Goal: Download file/media

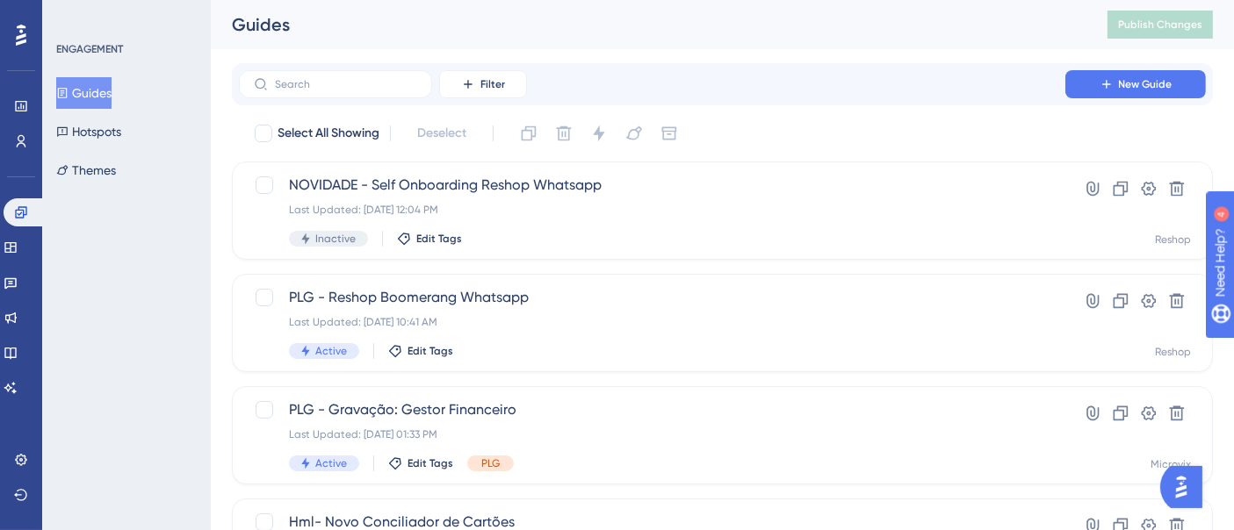
click at [188, 328] on div "ENGAGEMENT Guides Hotspots Themes" at bounding box center [126, 265] width 169 height 530
click at [18, 274] on link at bounding box center [11, 283] width 14 height 28
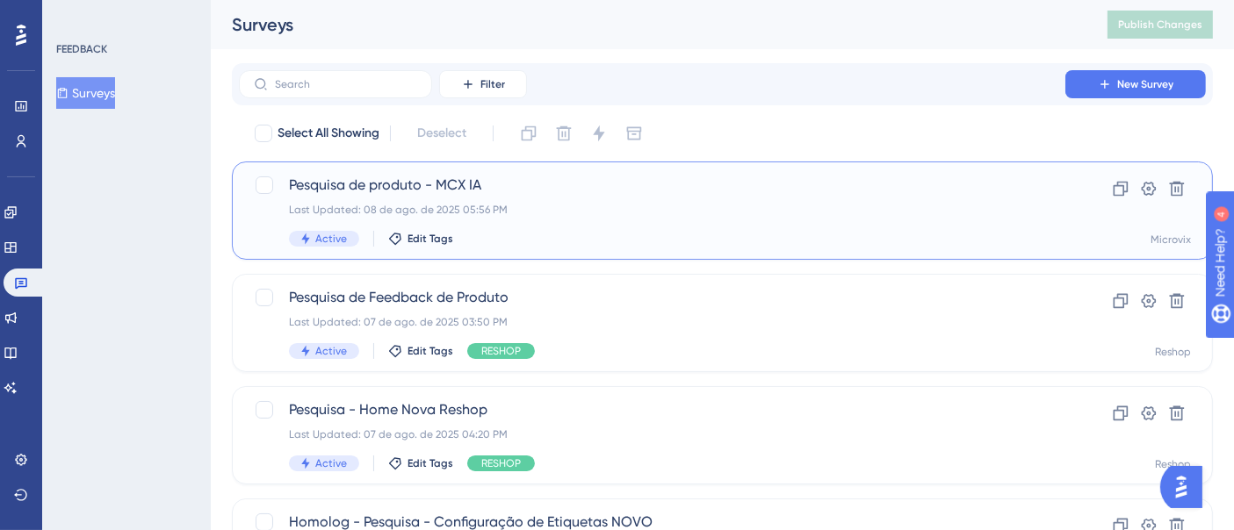
click at [825, 188] on span "Pesquisa de produto - MCX IA" at bounding box center [652, 185] width 726 height 21
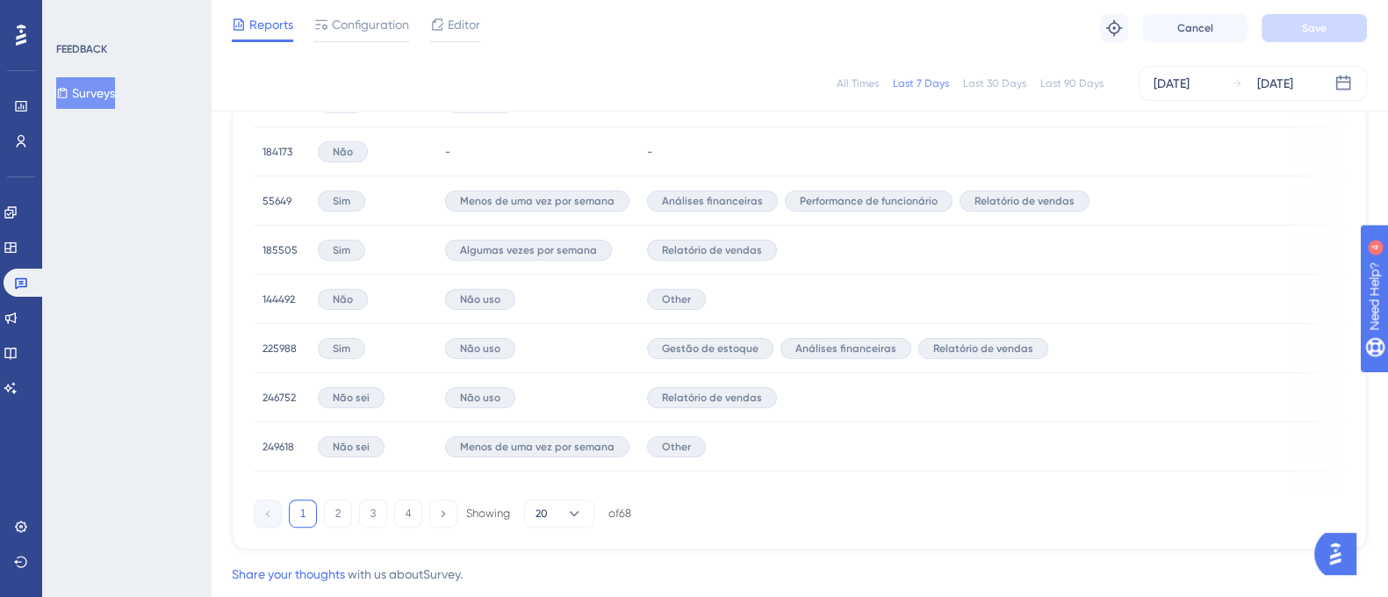
scroll to position [1272, 0]
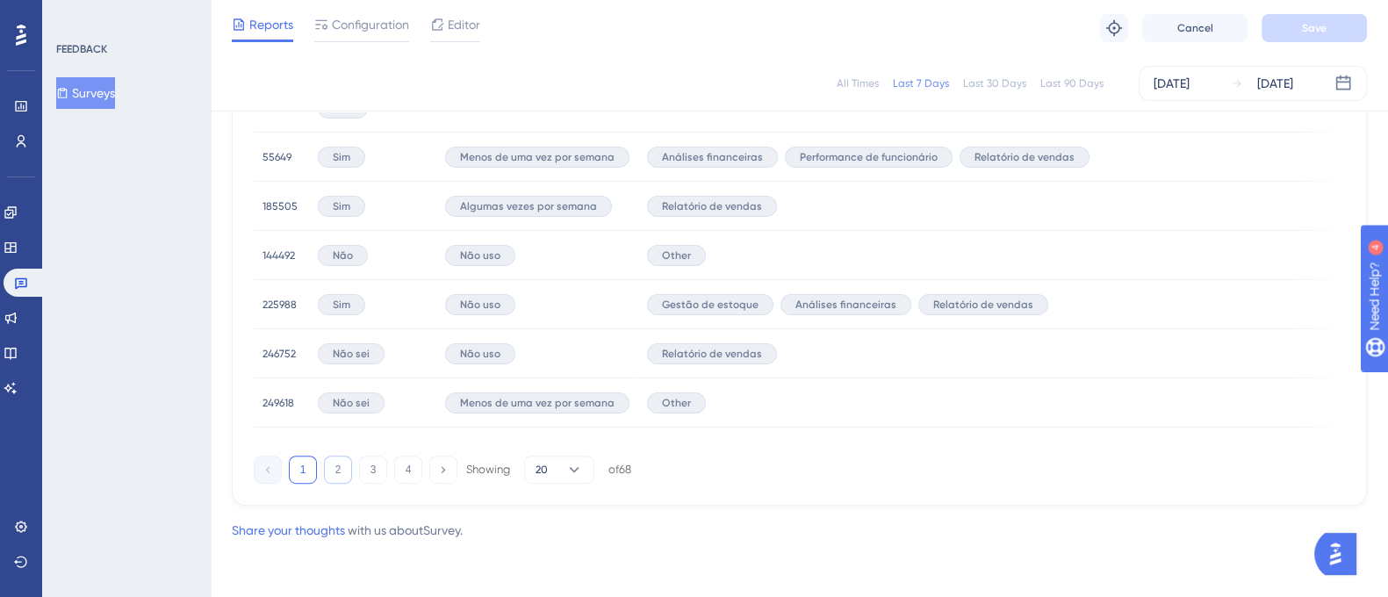
click at [324, 466] on button "2" at bounding box center [338, 470] width 28 height 28
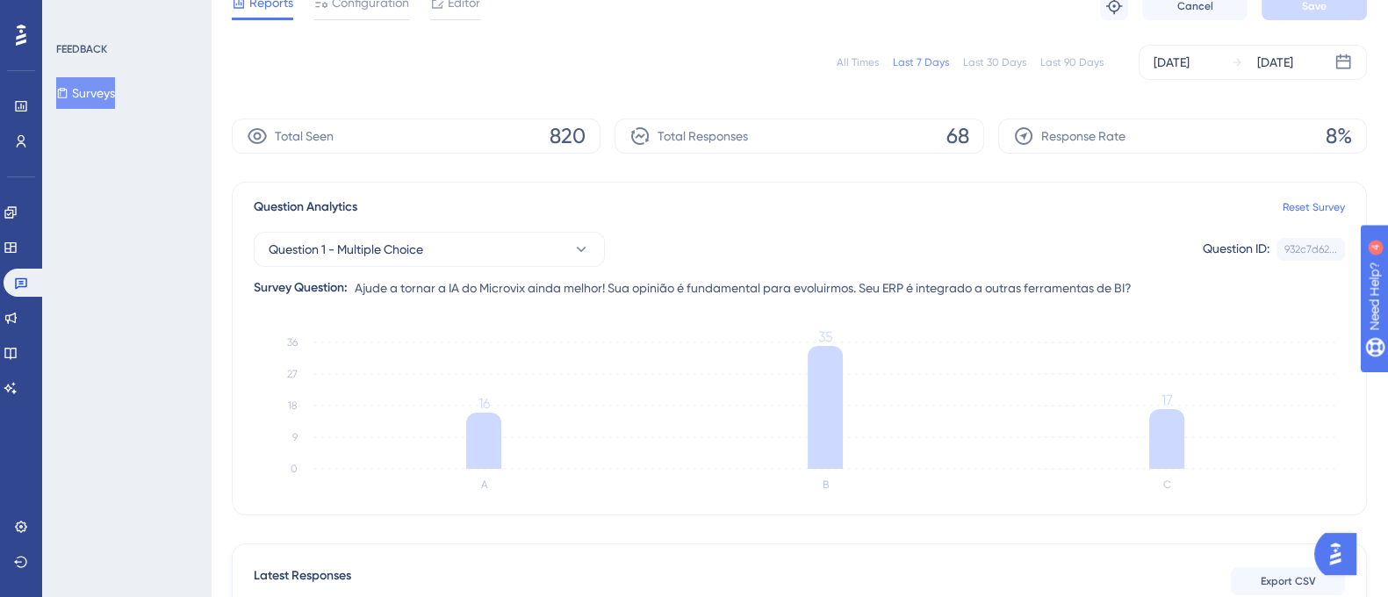
scroll to position [0, 0]
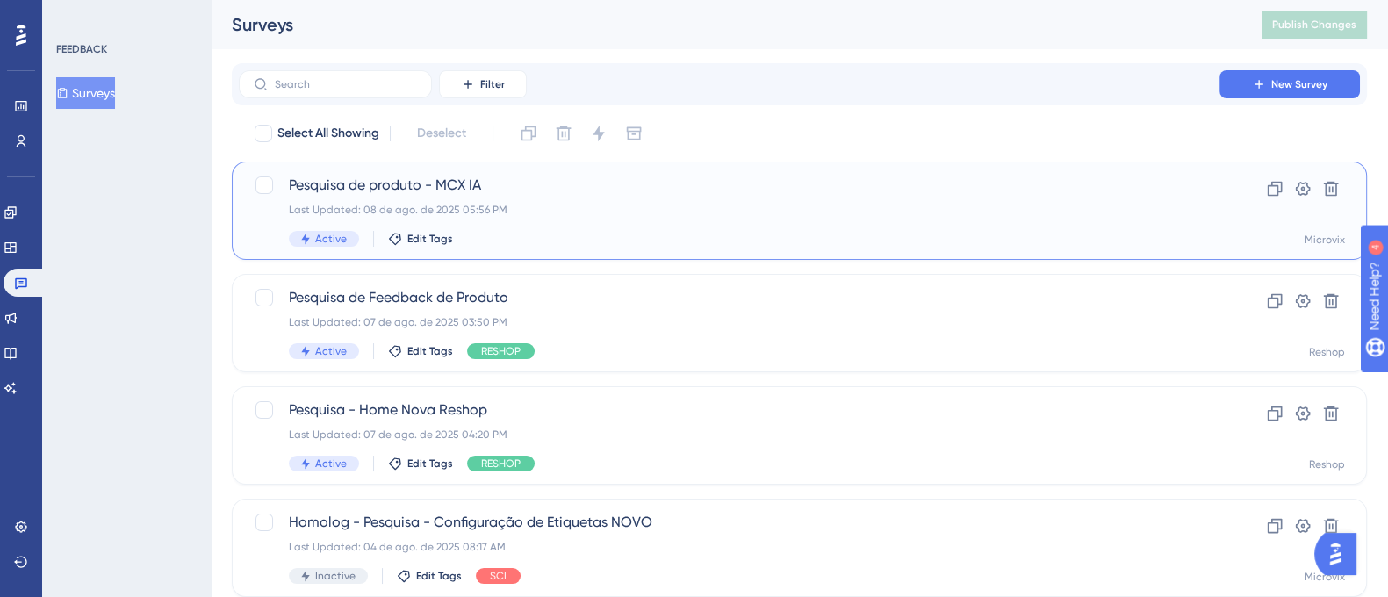
click at [713, 183] on span "Pesquisa de produto - MCX IA" at bounding box center [729, 185] width 881 height 21
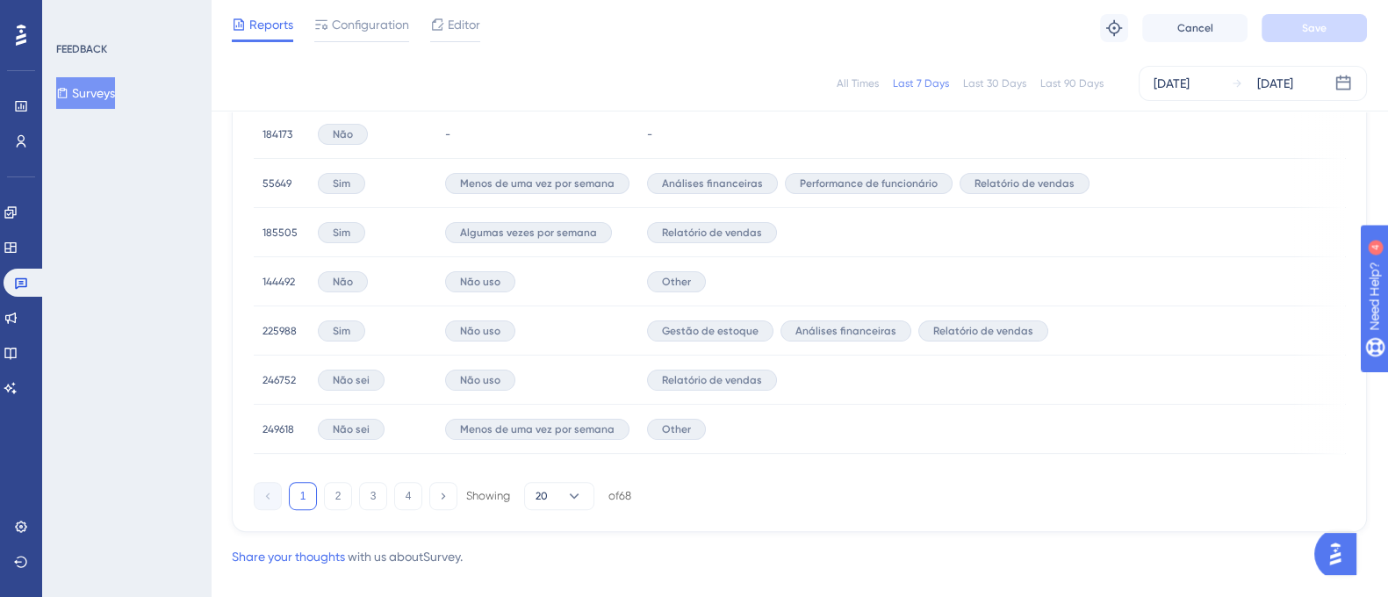
scroll to position [1272, 0]
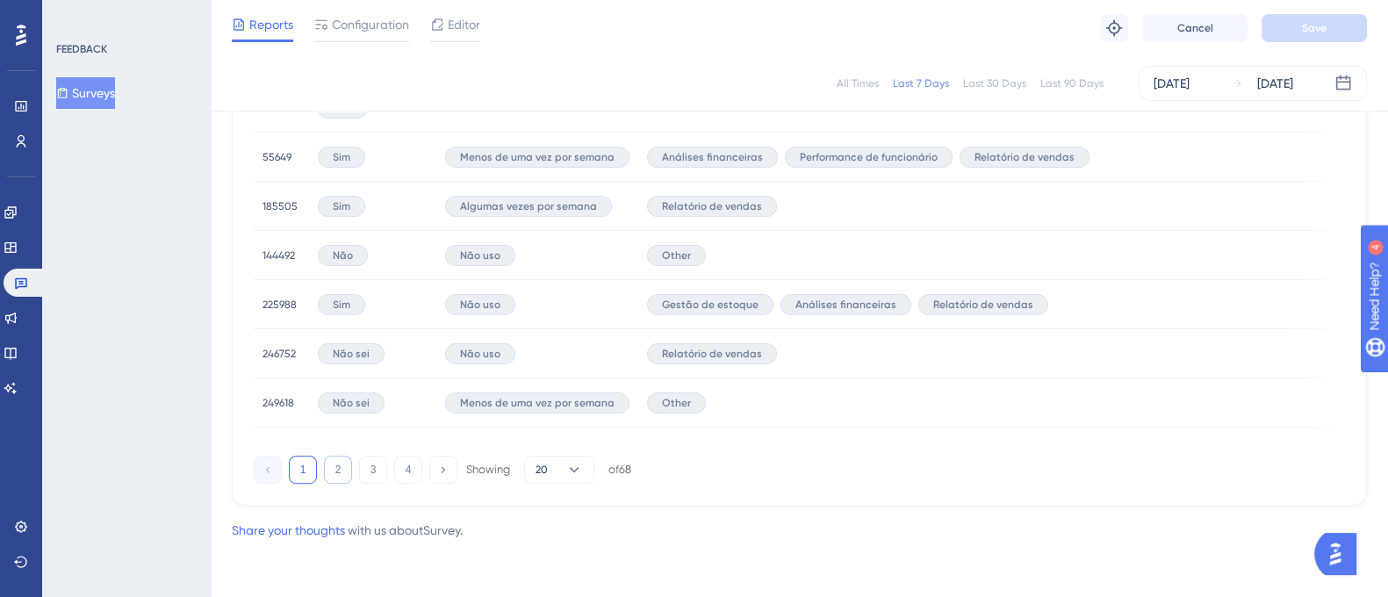
click at [341, 476] on button "2" at bounding box center [338, 470] width 28 height 28
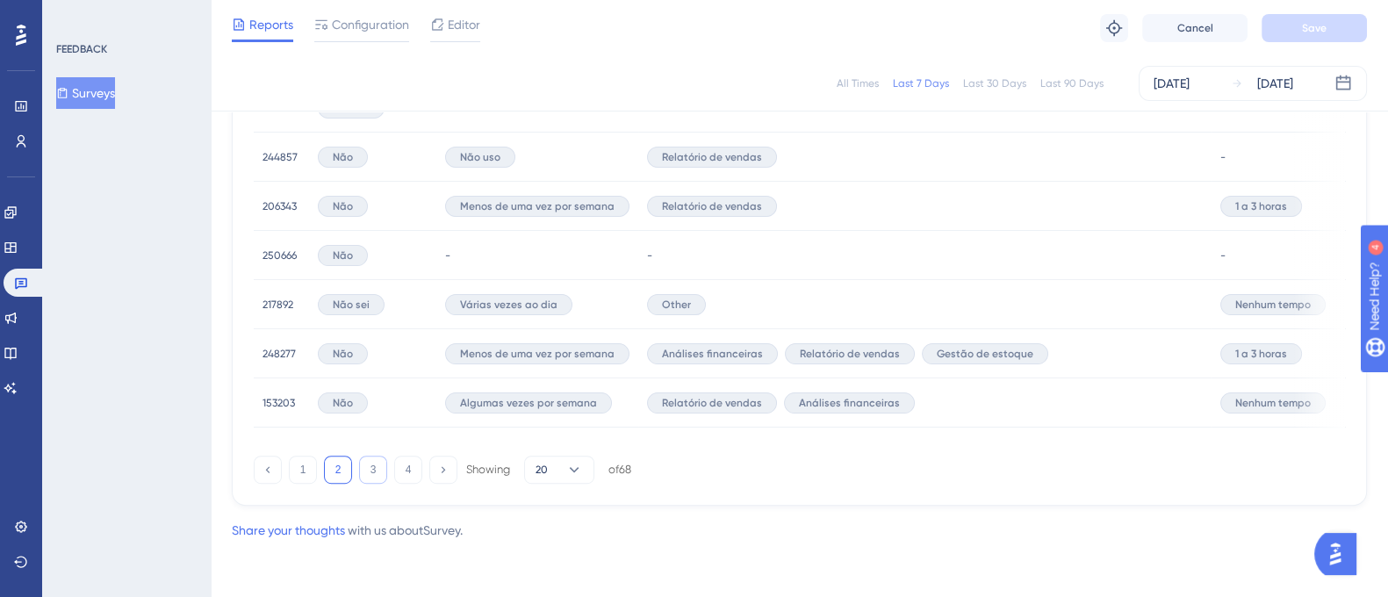
click at [367, 463] on button "3" at bounding box center [373, 470] width 28 height 28
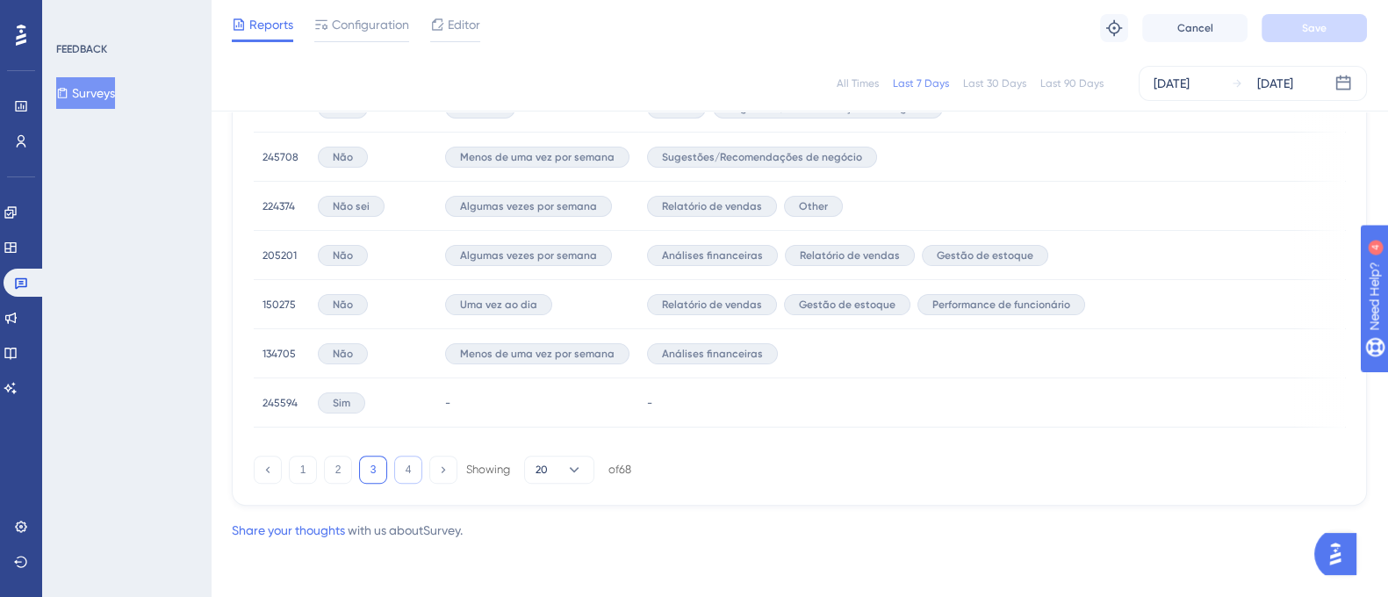
click at [413, 472] on button "4" at bounding box center [408, 470] width 28 height 28
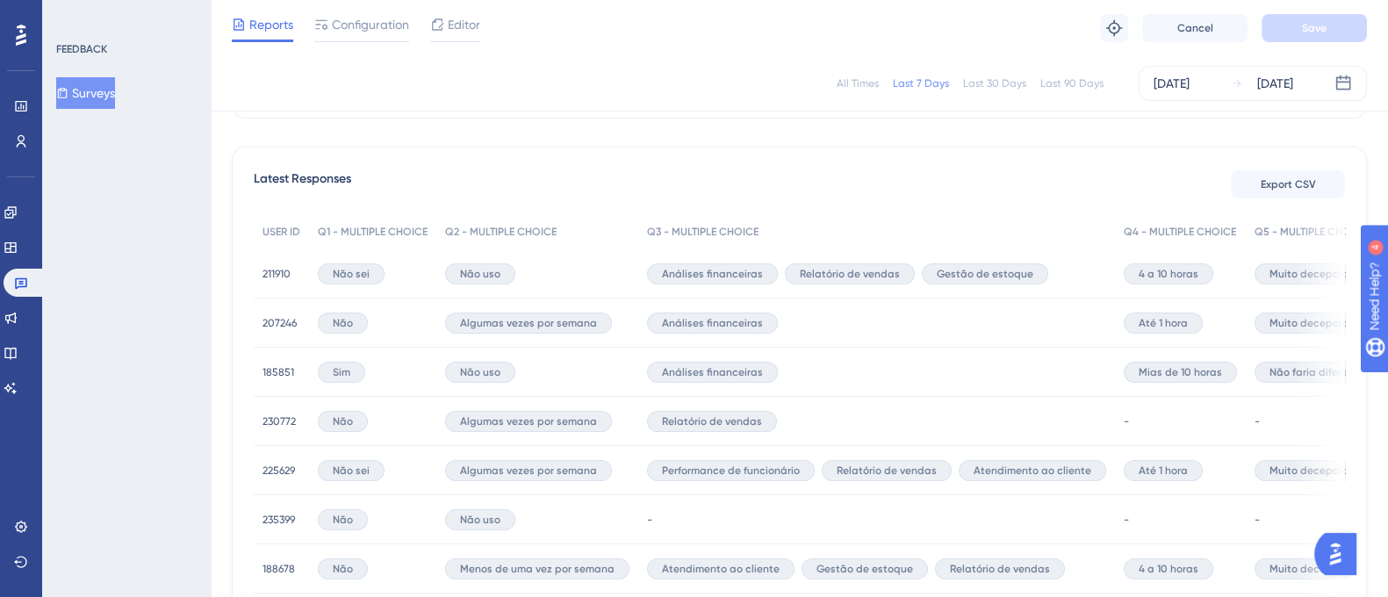
scroll to position [571, 0]
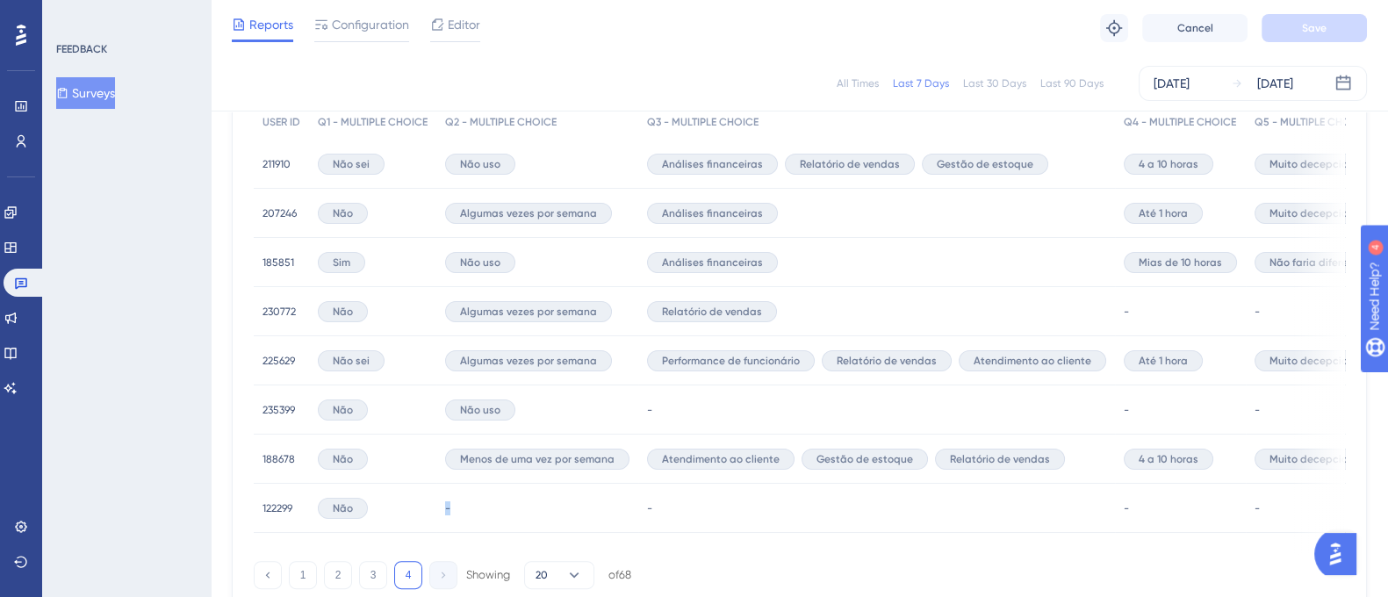
drag, startPoint x: 381, startPoint y: 549, endPoint x: 631, endPoint y: 558, distance: 250.4
click at [631, 544] on div "USER ID Q1 - MULTIPLE CHOICE Q2 - MULTIPLE CHOICE Q3 - MULTIPLE CHOICE Q4 - MUL…" at bounding box center [800, 330] width 1092 height 450
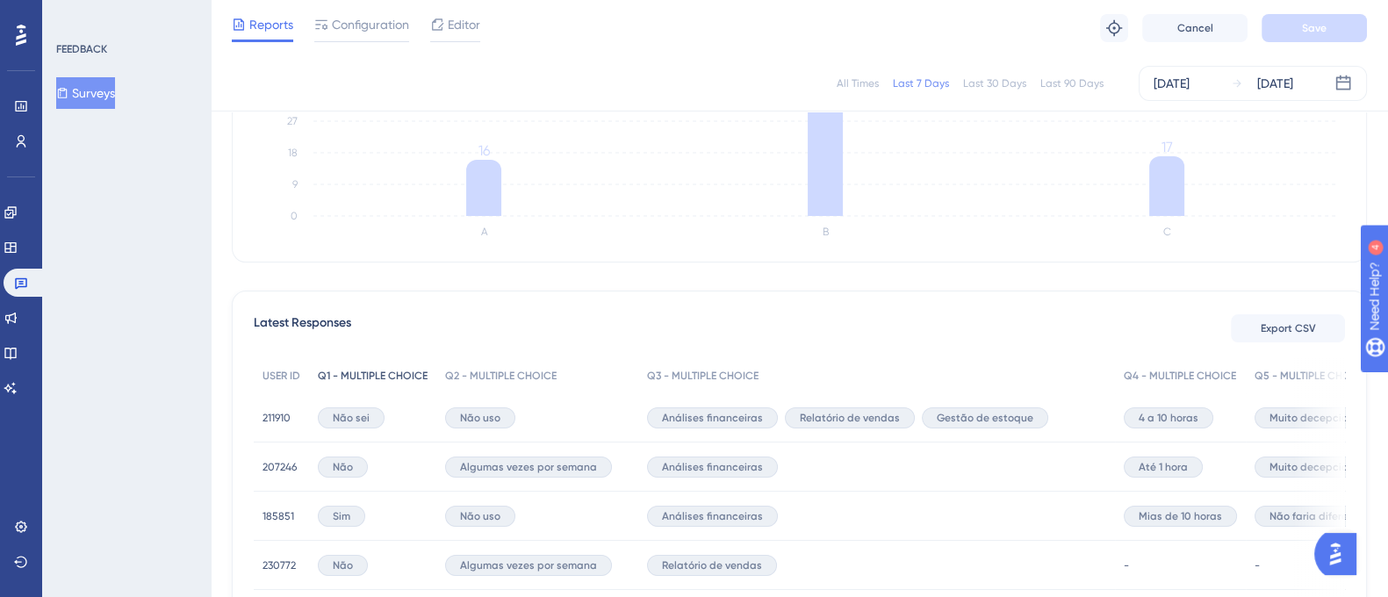
scroll to position [351, 0]
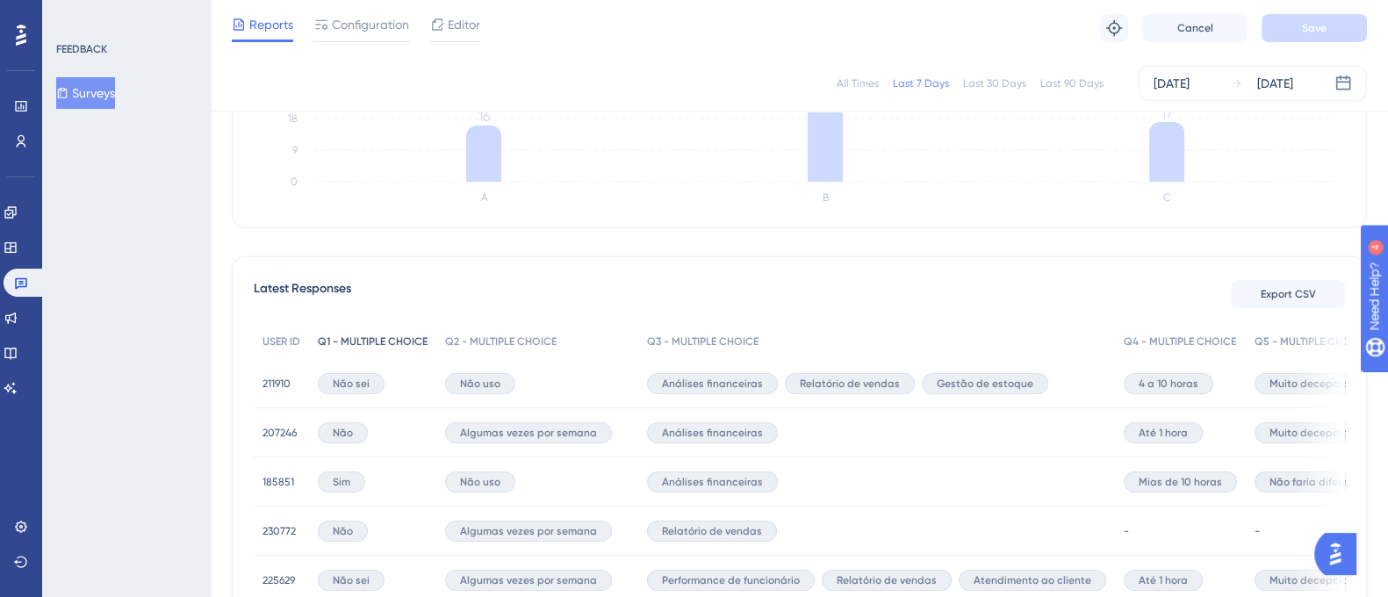
click at [384, 335] on span "Q1 - MULTIPLE CHOICE" at bounding box center [373, 342] width 110 height 14
click at [484, 351] on div "Q2 - MULTIPLE CHOICE" at bounding box center [537, 342] width 202 height 36
click at [1248, 293] on button "Export CSV" at bounding box center [1288, 294] width 114 height 28
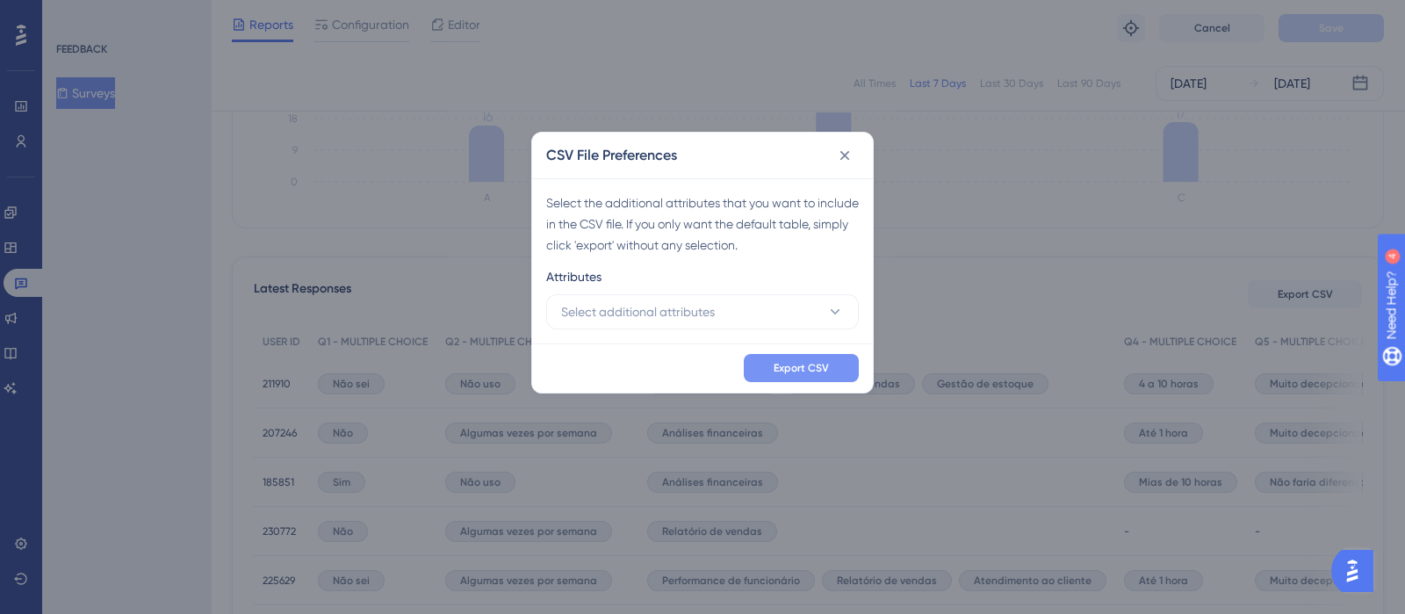
click at [817, 366] on span "Export CSV" at bounding box center [801, 368] width 55 height 14
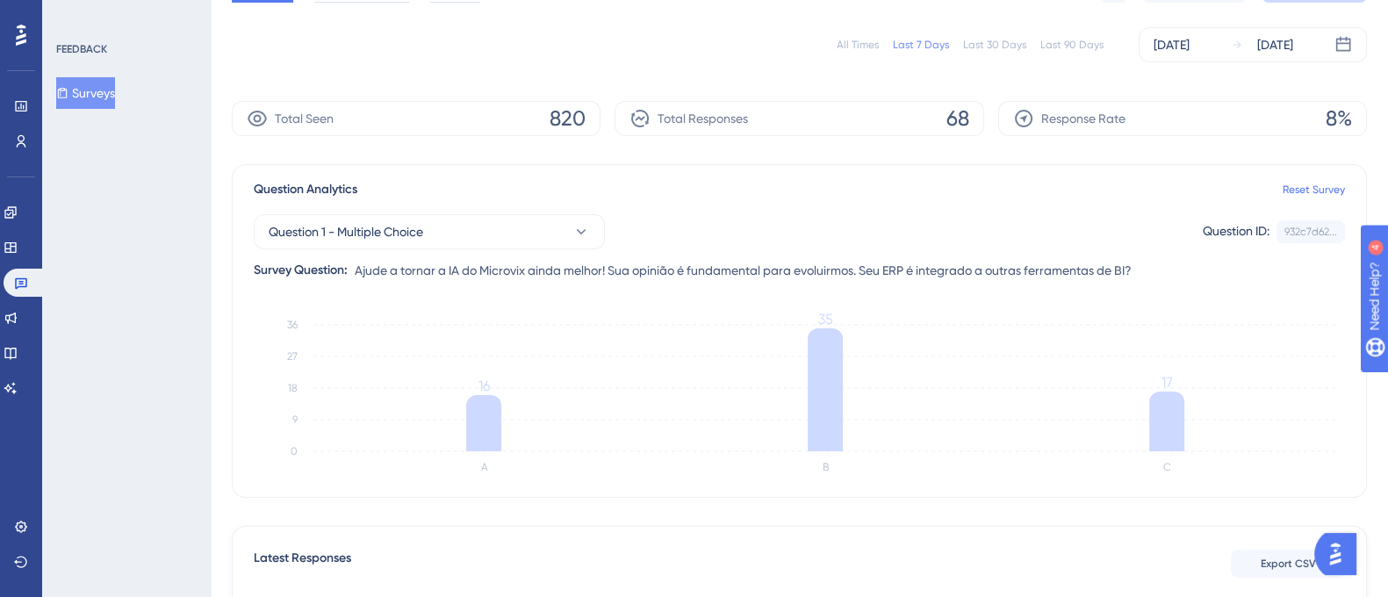
scroll to position [0, 0]
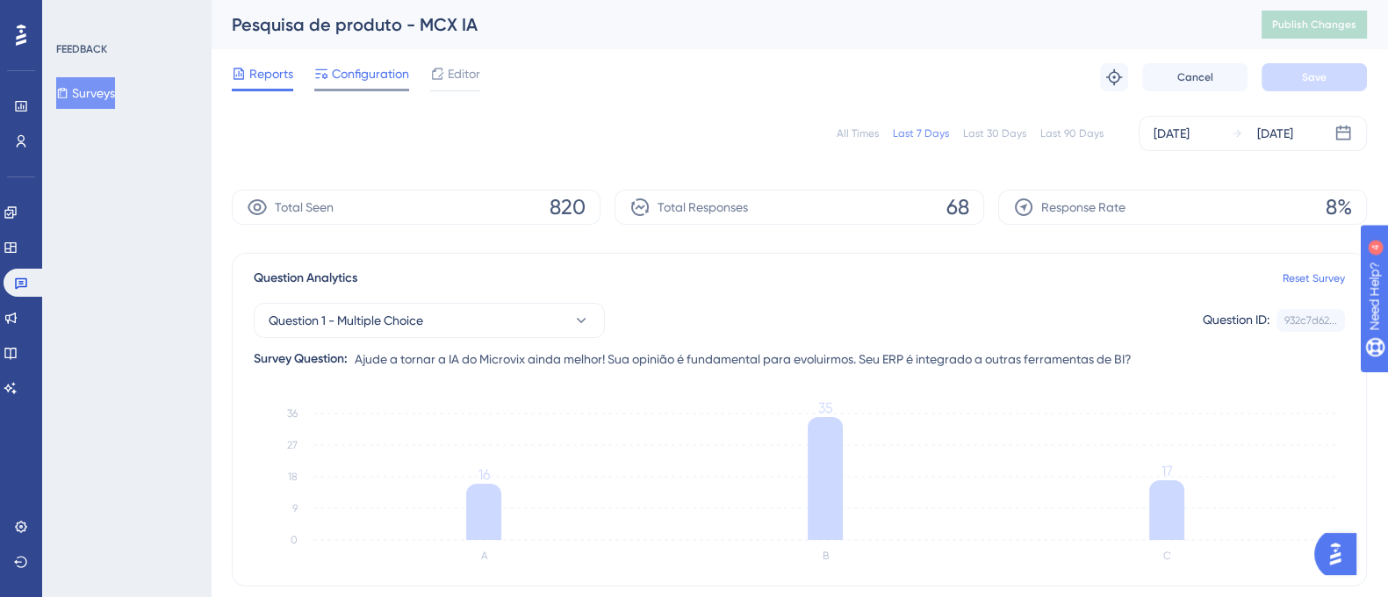
click at [376, 81] on span "Configuration" at bounding box center [370, 73] width 77 height 21
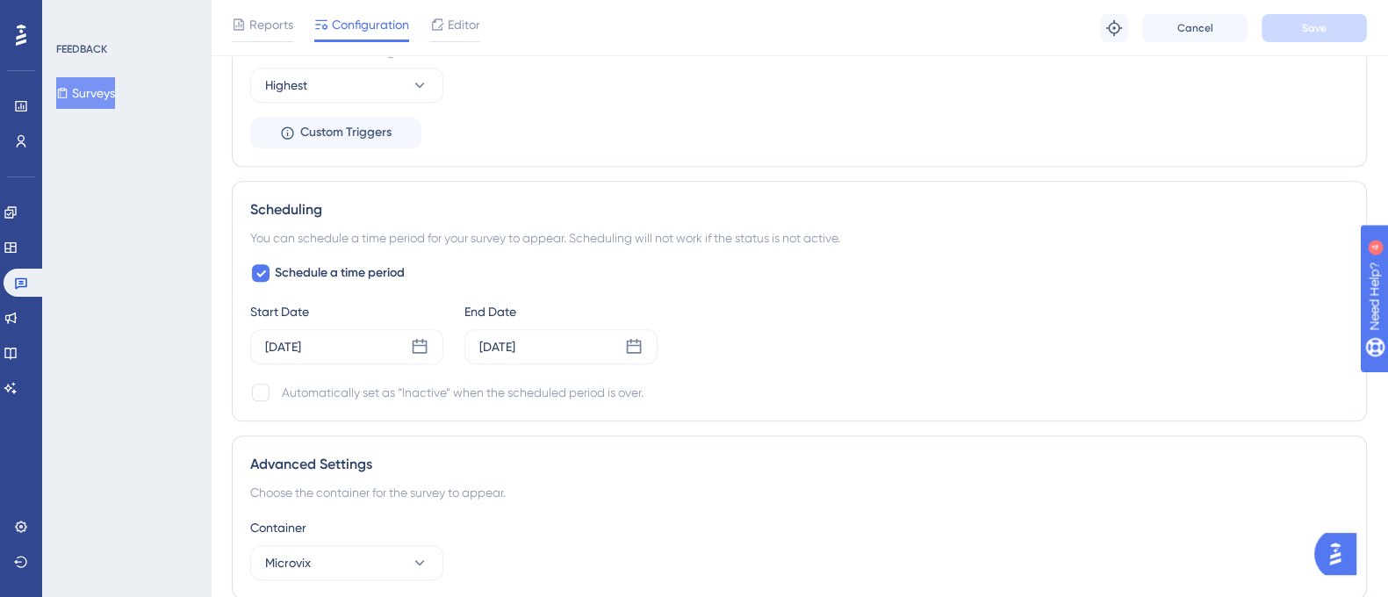
scroll to position [1451, 0]
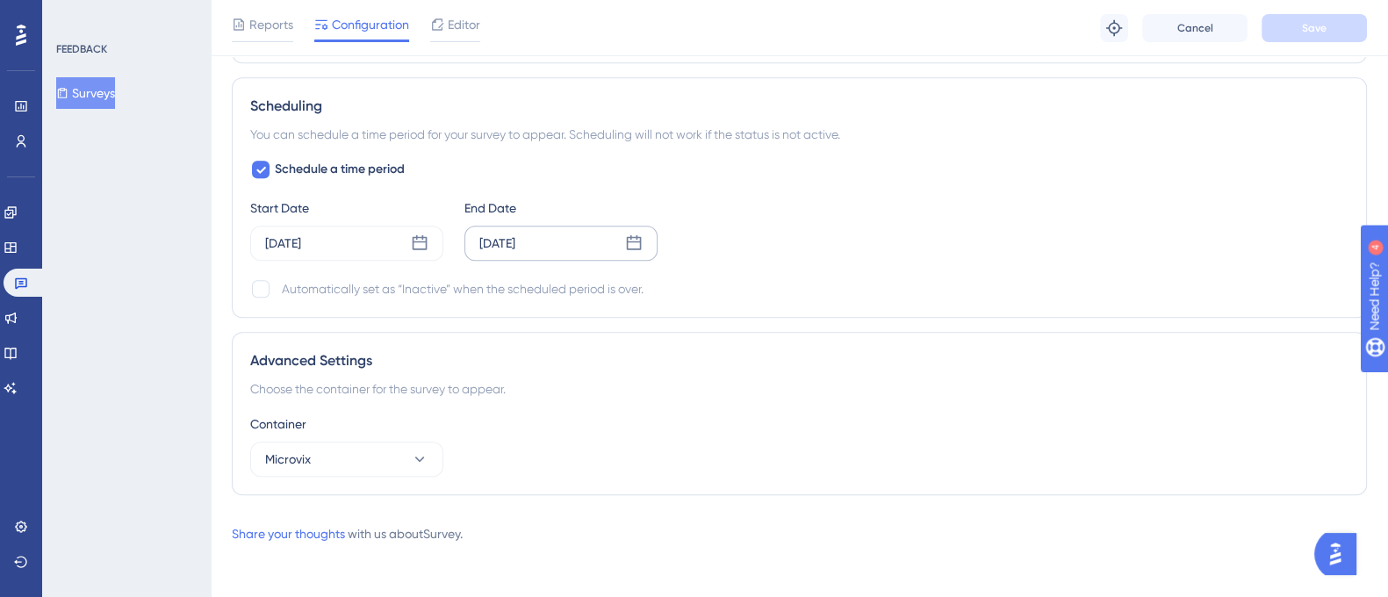
click at [573, 241] on div "[DATE]" at bounding box center [561, 243] width 193 height 35
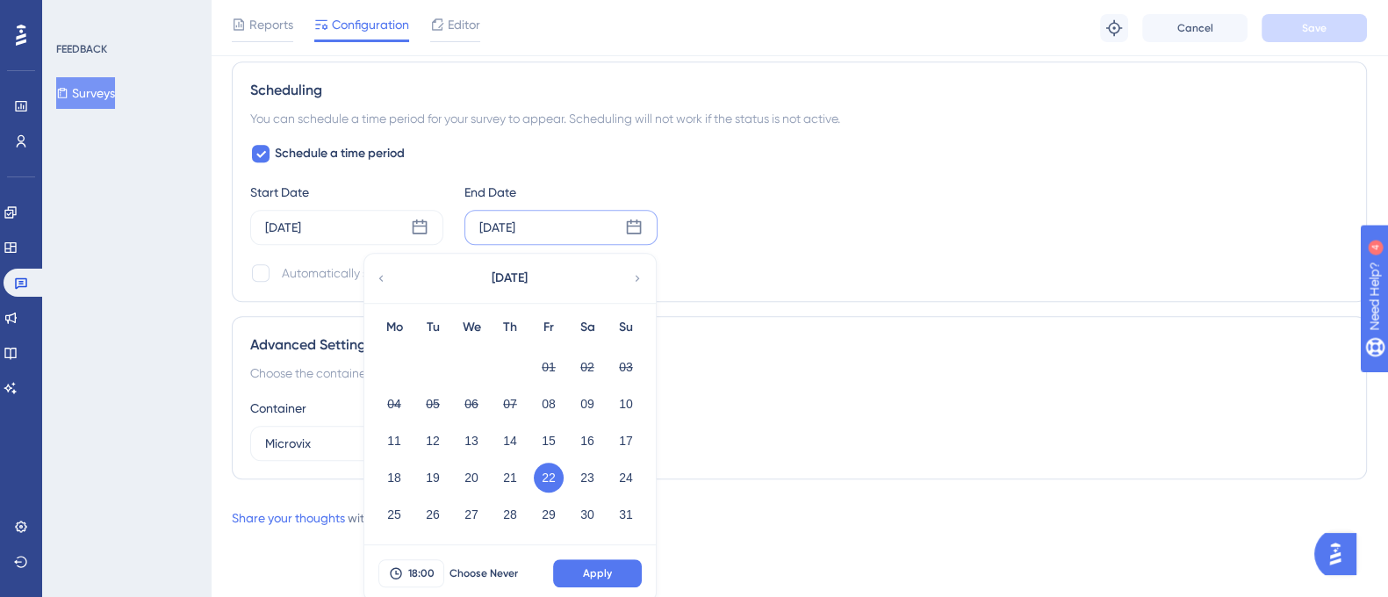
scroll to position [1468, 0]
